Goal: Task Accomplishment & Management: Complete application form

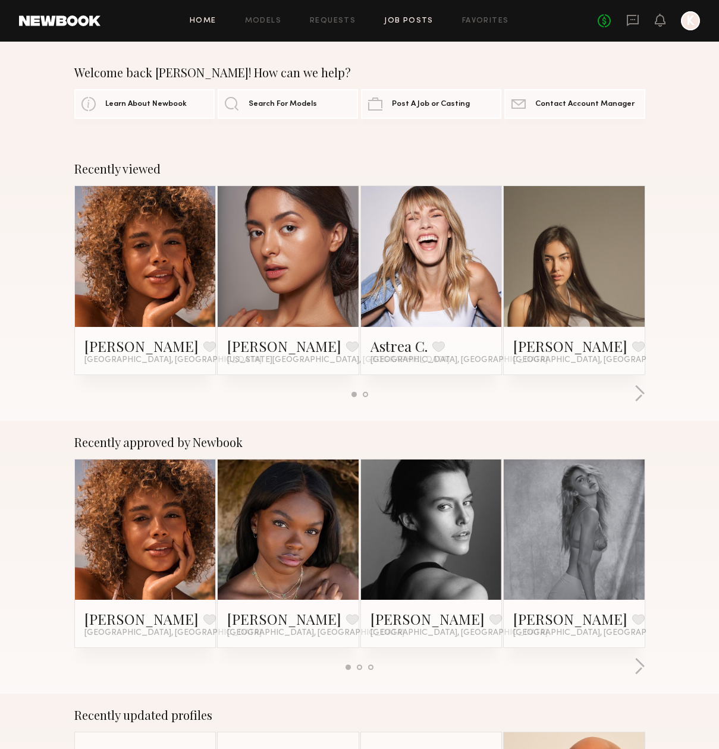
click at [407, 23] on link "Job Posts" at bounding box center [408, 21] width 49 height 8
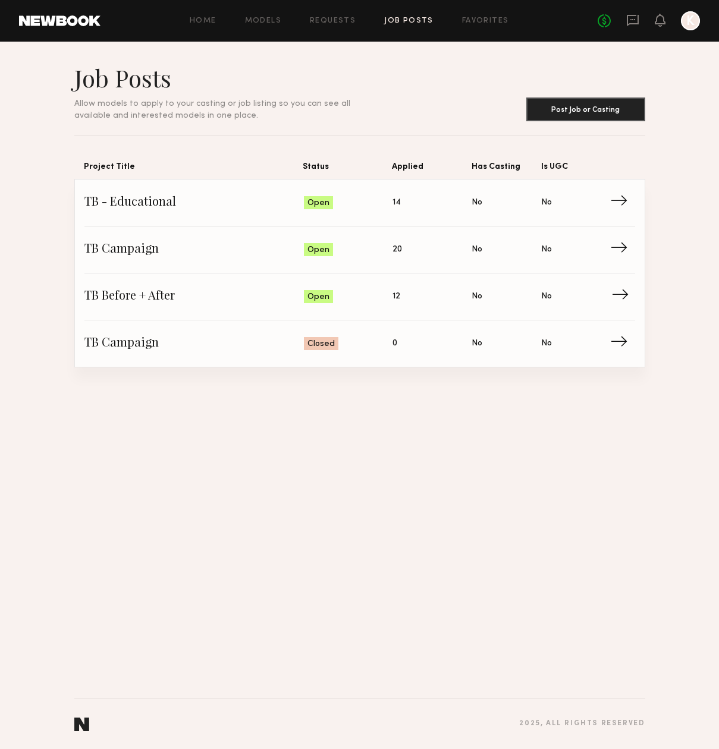
click at [249, 294] on span "TB Before + After" at bounding box center [193, 297] width 219 height 18
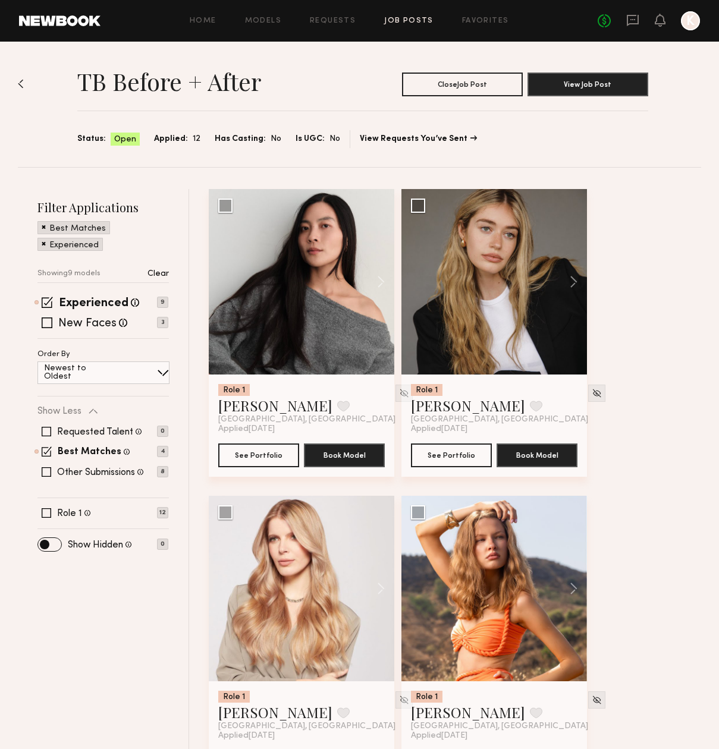
click at [45, 243] on span at bounding box center [44, 243] width 4 height 11
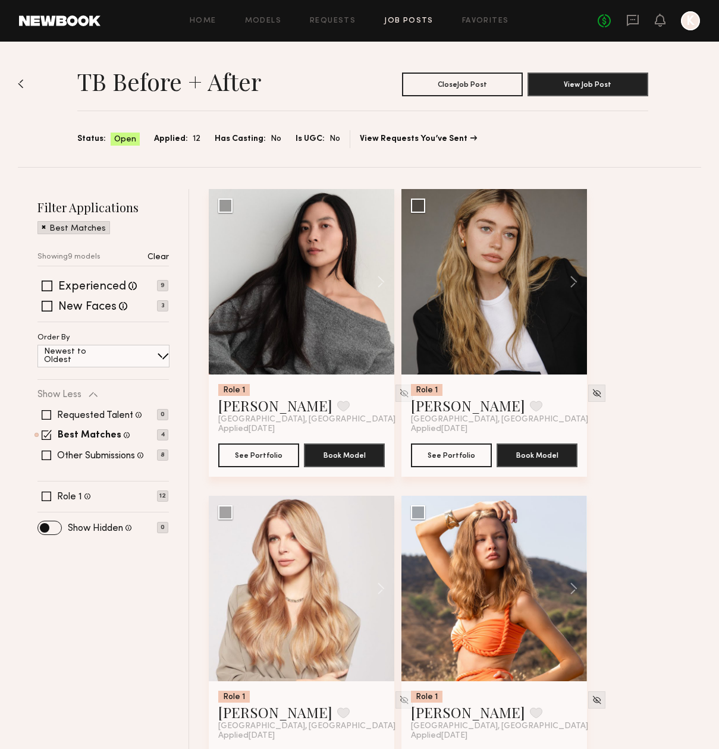
click at [44, 228] on span at bounding box center [44, 226] width 4 height 11
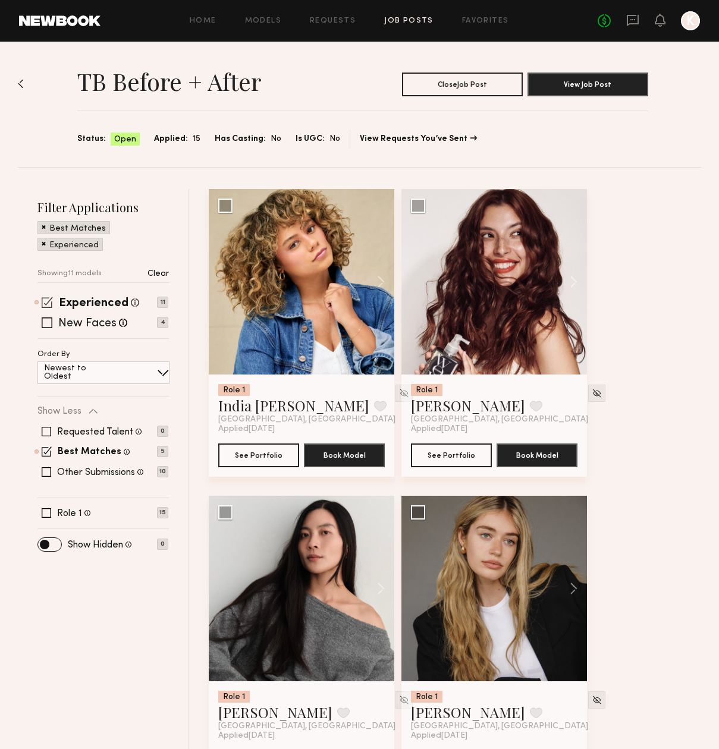
click at [50, 304] on span at bounding box center [47, 302] width 11 height 11
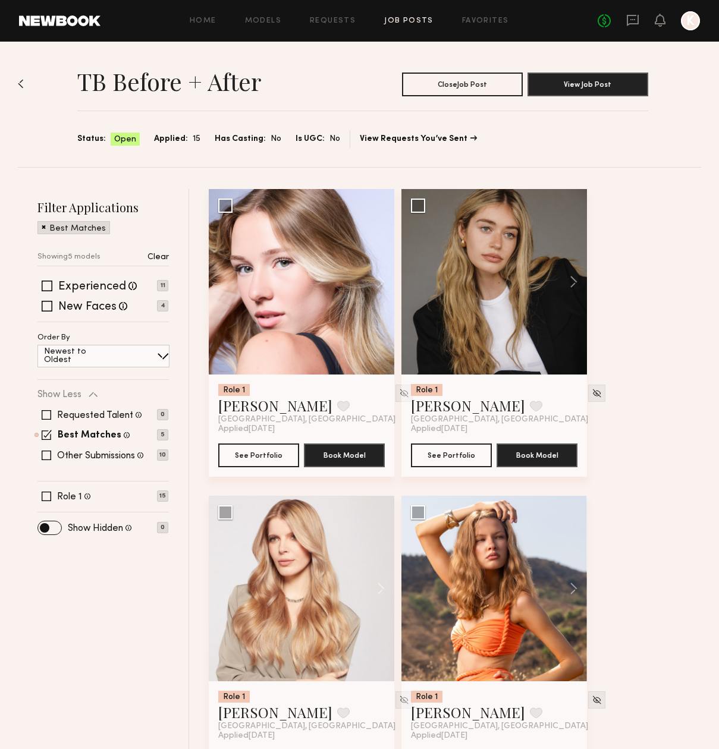
click at [43, 225] on span at bounding box center [44, 226] width 4 height 11
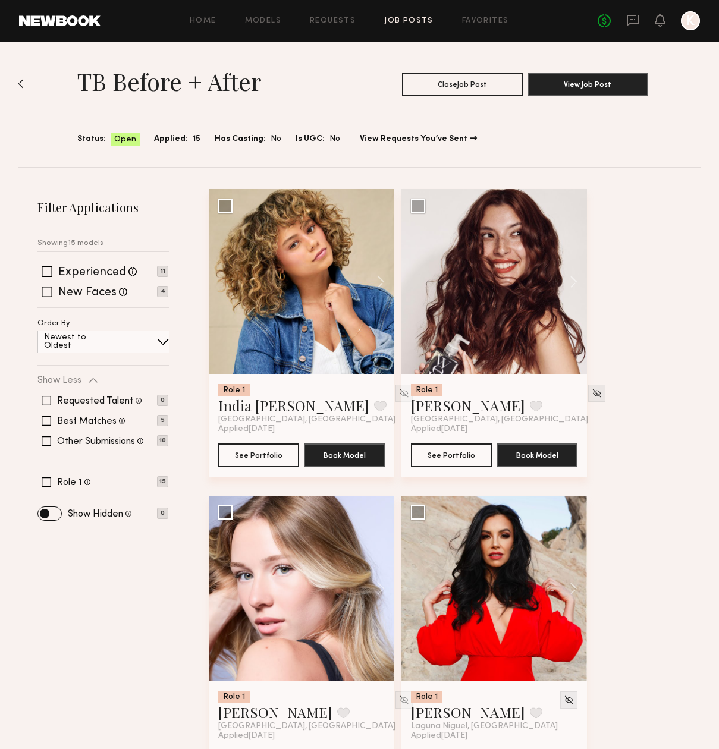
click at [24, 85] on div "TB Before + After Close Job Post View Job Post Status: Open Applied: 15 Has Cas…" at bounding box center [359, 104] width 683 height 125
click at [20, 83] on img at bounding box center [21, 84] width 6 height 10
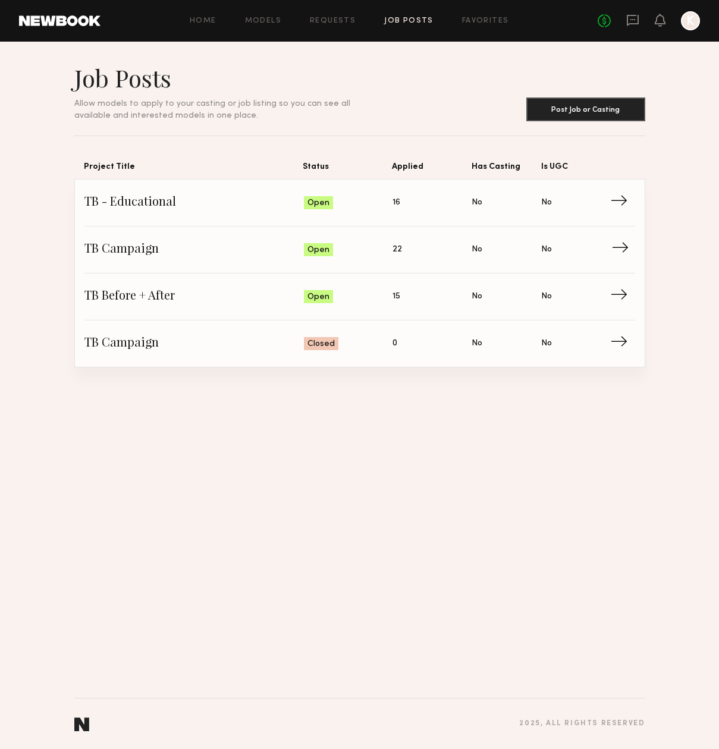
click at [165, 259] on link "TB Campaign Status: Open Applied: 22 Has Casting: No Is UGC: No →" at bounding box center [359, 250] width 551 height 47
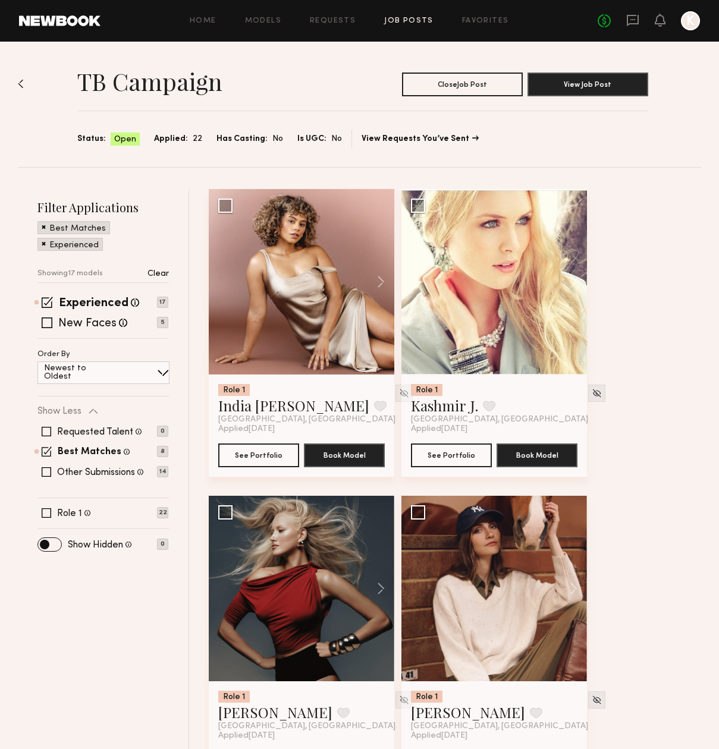
click at [41, 244] on div "Experienced" at bounding box center [69, 244] width 65 height 13
click at [42, 242] on span at bounding box center [44, 243] width 4 height 11
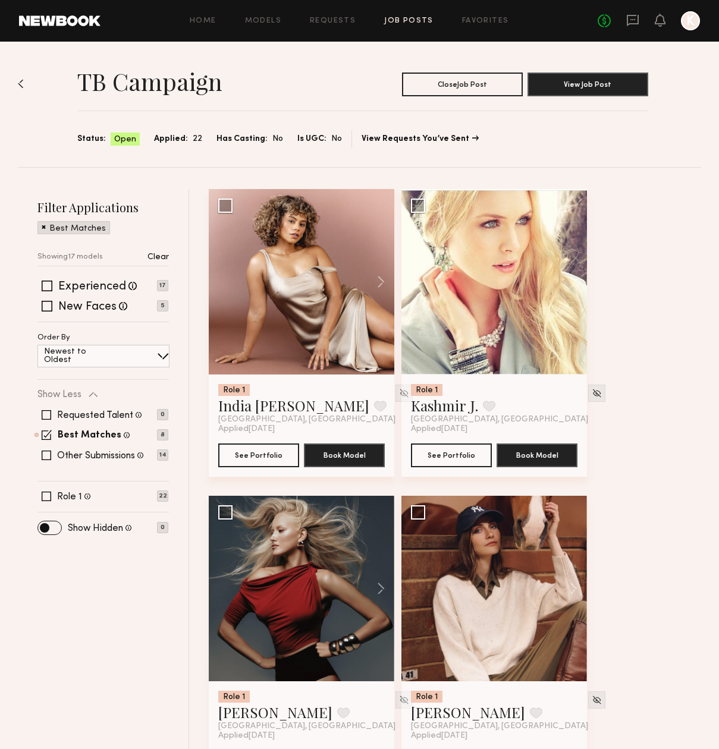
click at [42, 225] on span at bounding box center [44, 226] width 4 height 11
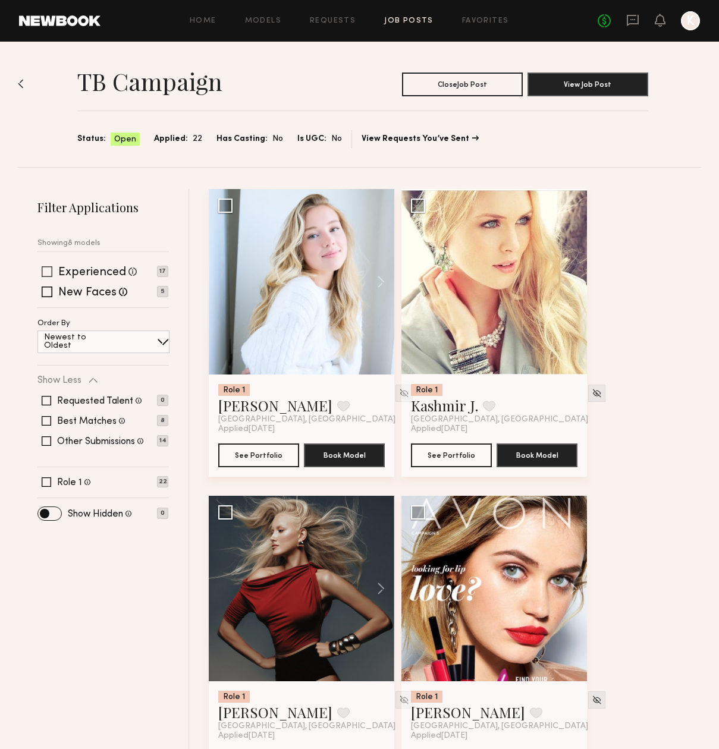
click at [45, 272] on span at bounding box center [47, 271] width 11 height 11
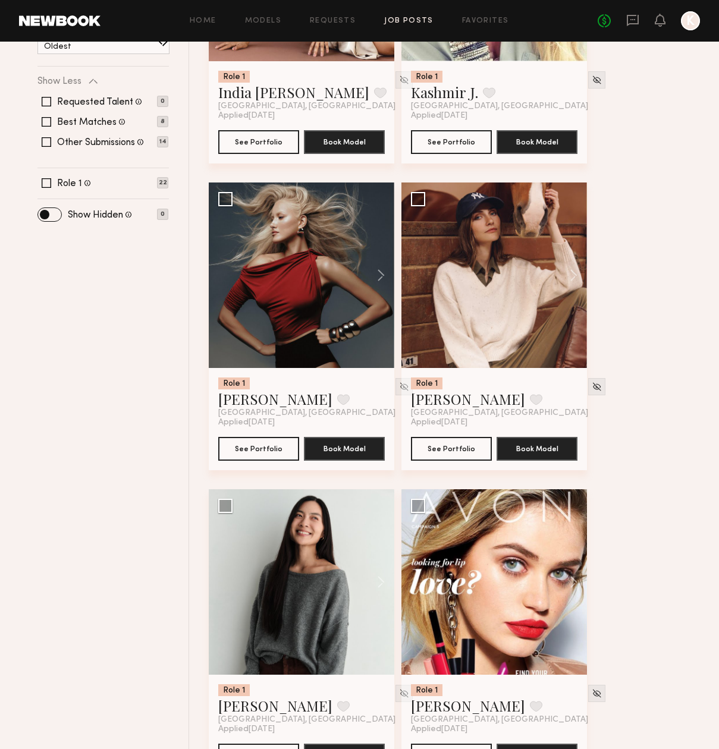
scroll to position [315, 0]
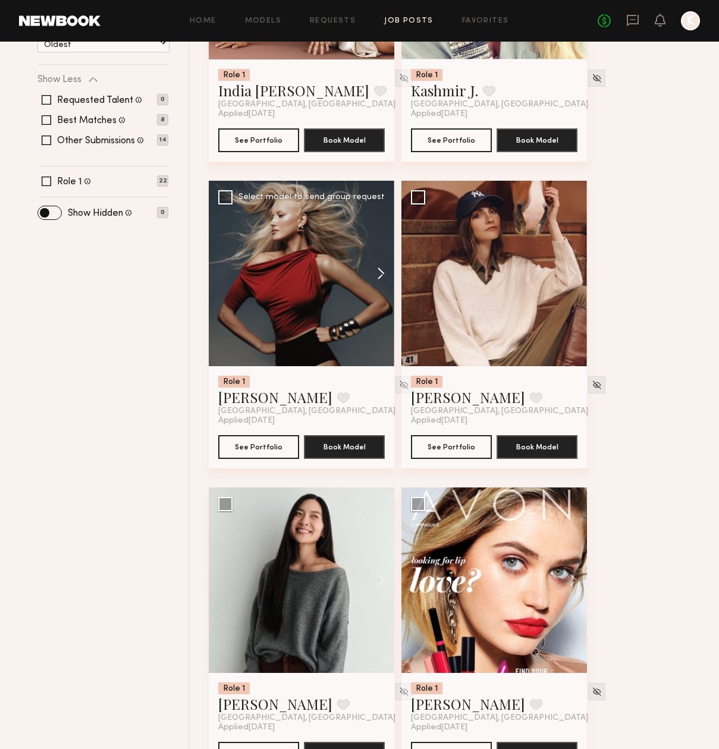
click at [384, 275] on button at bounding box center [375, 274] width 38 height 186
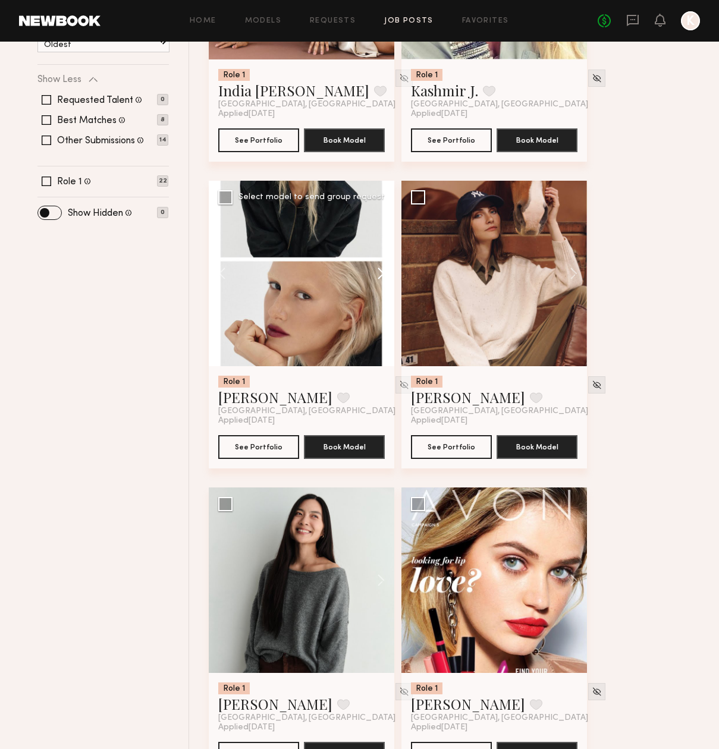
click at [384, 275] on button at bounding box center [375, 274] width 38 height 186
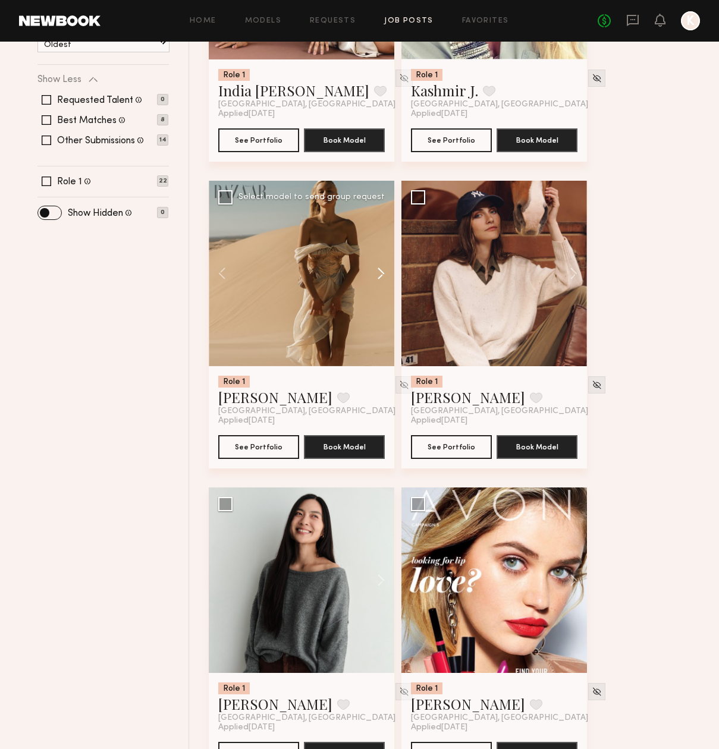
click at [384, 275] on button at bounding box center [375, 274] width 38 height 186
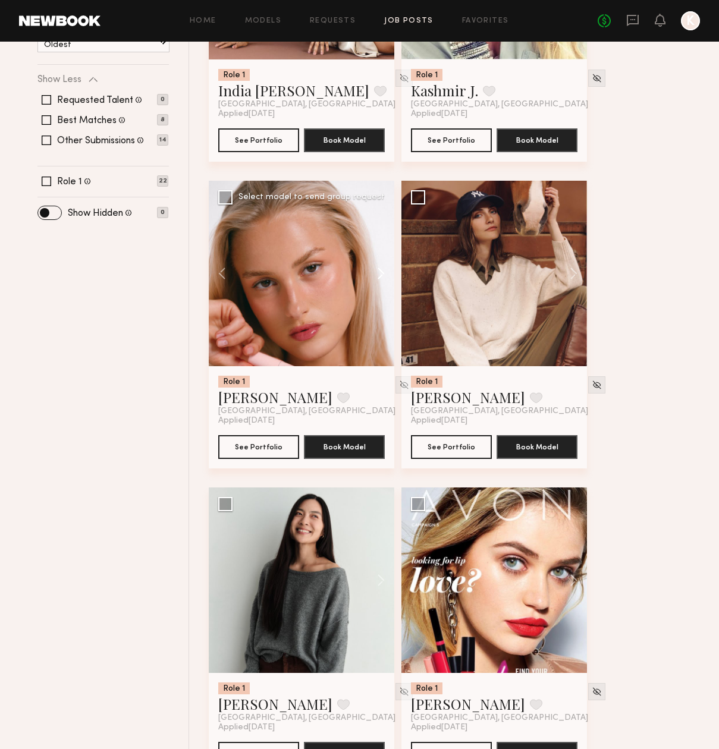
click at [384, 275] on button at bounding box center [375, 274] width 38 height 186
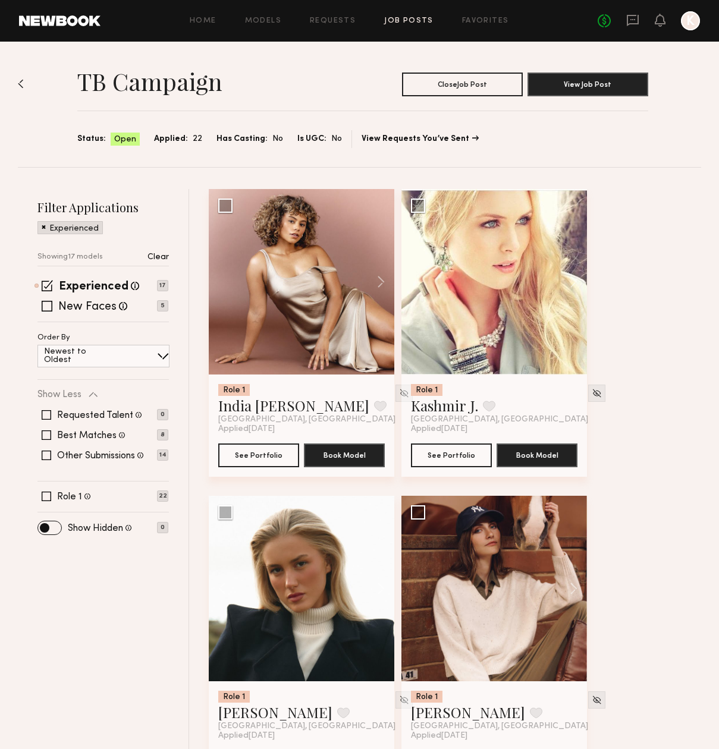
scroll to position [0, 0]
